Goal: Task Accomplishment & Management: Manage account settings

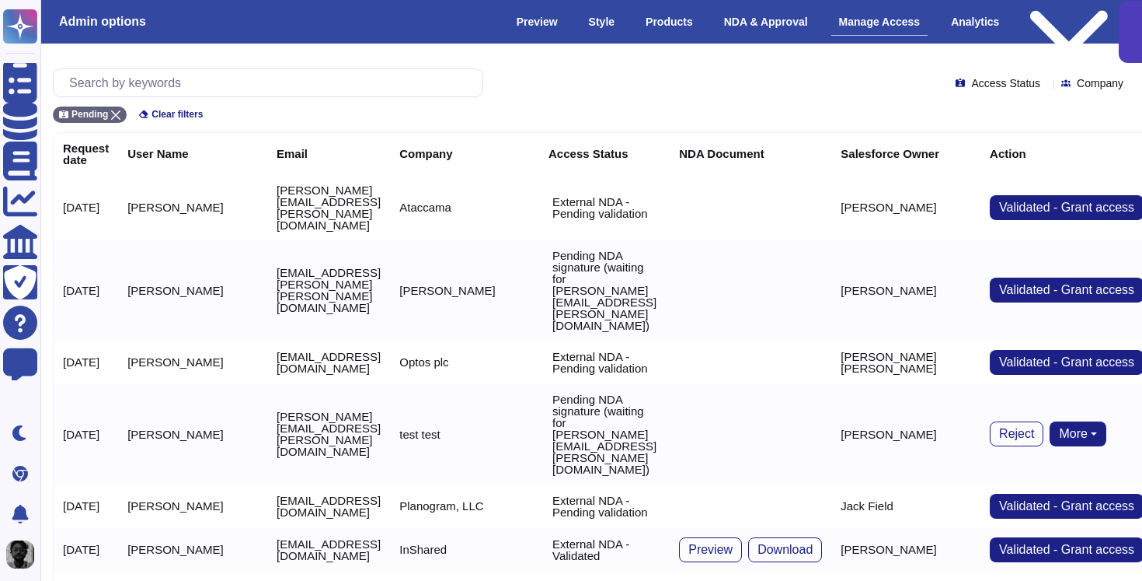
click at [872, 15] on div "Manage Access" at bounding box center [880, 22] width 97 height 27
click at [117, 113] on icon at bounding box center [115, 114] width 9 height 9
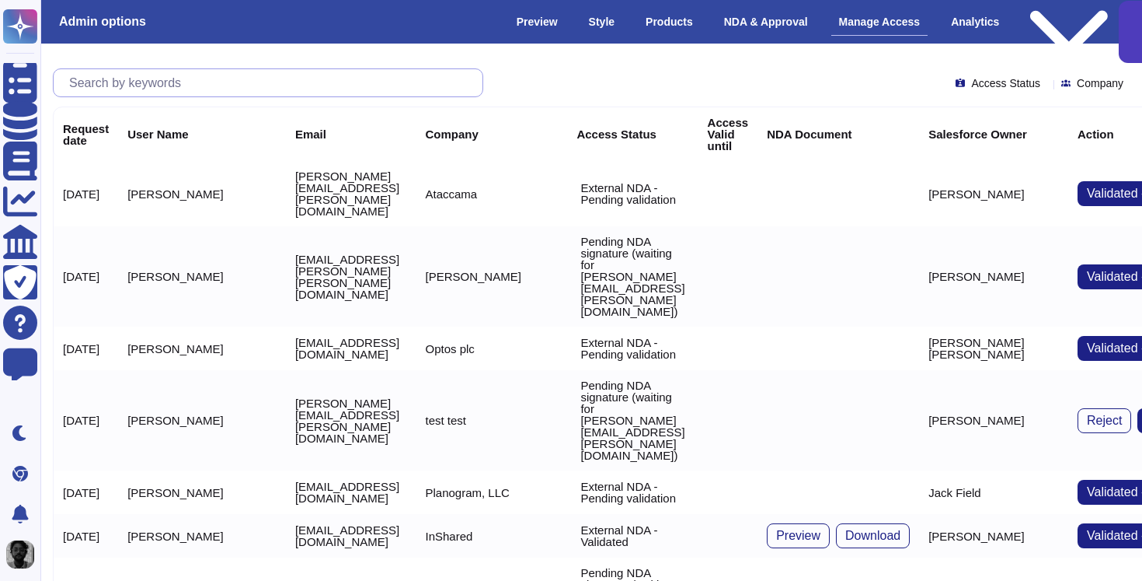
click at [208, 78] on input "text" at bounding box center [271, 82] width 421 height 27
paste input "[PERSON_NAME][EMAIL_ADDRESS][PERSON_NAME][DOMAIN_NAME]"
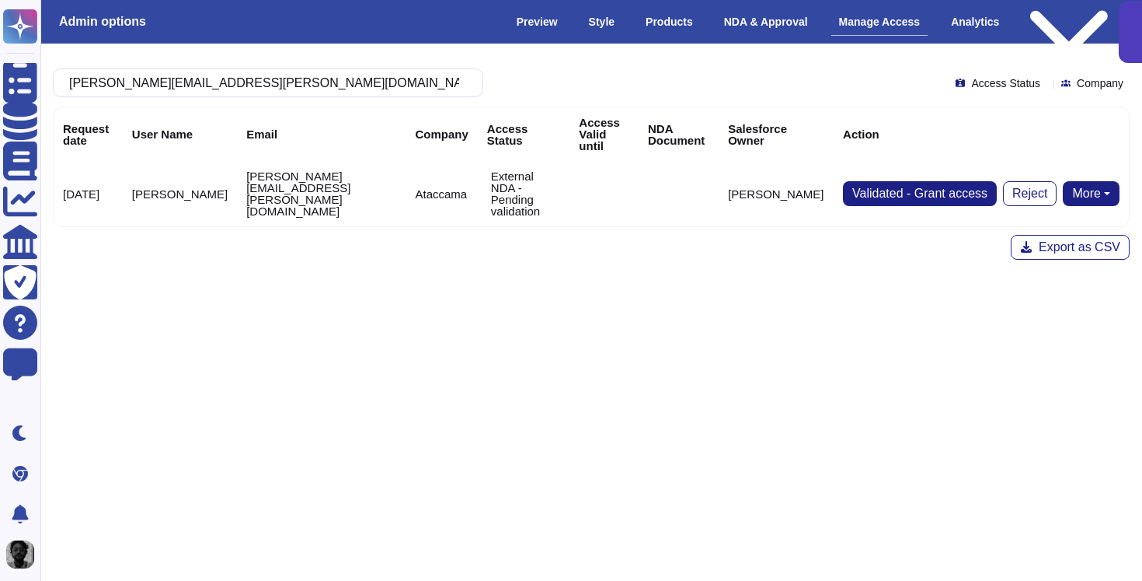
type input "[PERSON_NAME][EMAIL_ADDRESS][PERSON_NAME][DOMAIN_NAME]"
click at [504, 170] on p "External NDA - Pending validation" at bounding box center [526, 193] width 70 height 47
click at [607, 293] on html "Questionnaires Knowledge Base Documents Analytics CAIQ / SIG Trust Center Help …" at bounding box center [571, 200] width 1142 height 401
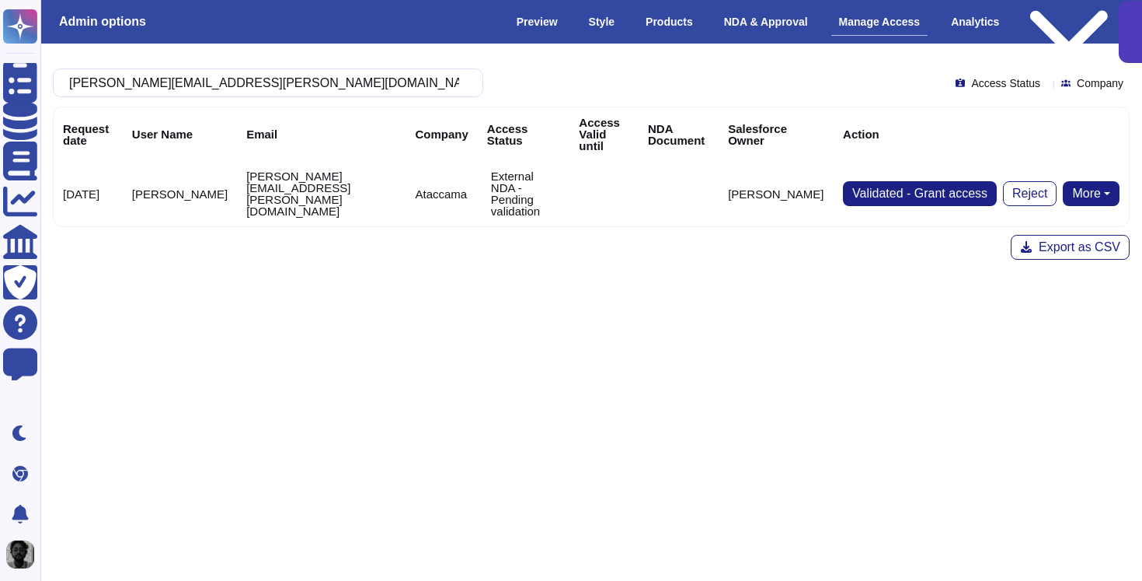
click at [1107, 181] on button "More" at bounding box center [1091, 193] width 57 height 25
click at [1058, 233] on link "Send NDA" at bounding box center [1034, 242] width 172 height 19
